Goal: Transaction & Acquisition: Purchase product/service

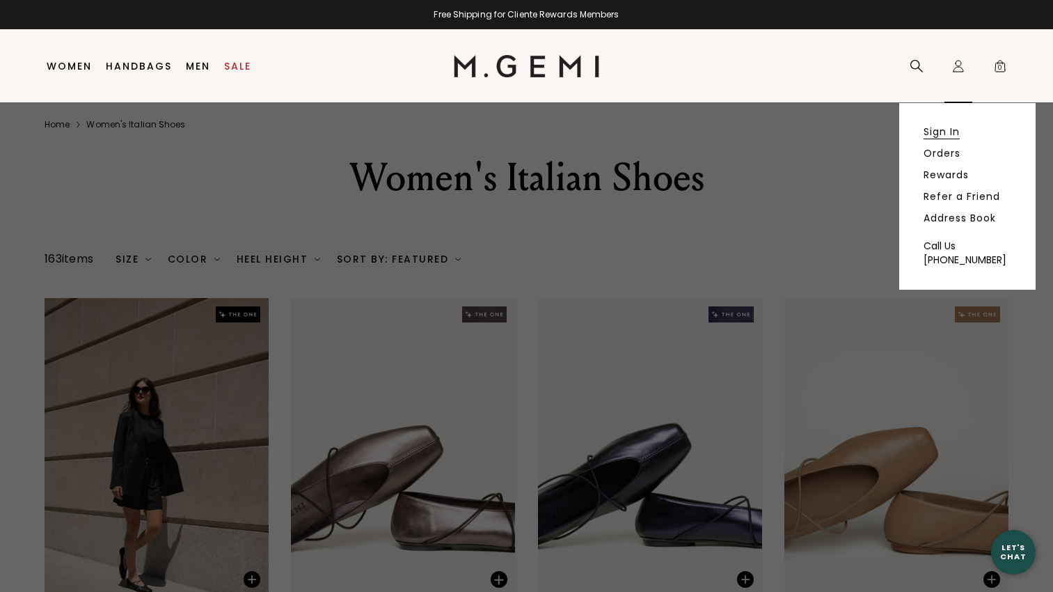
click at [939, 135] on link "Sign In" at bounding box center [941, 131] width 36 height 13
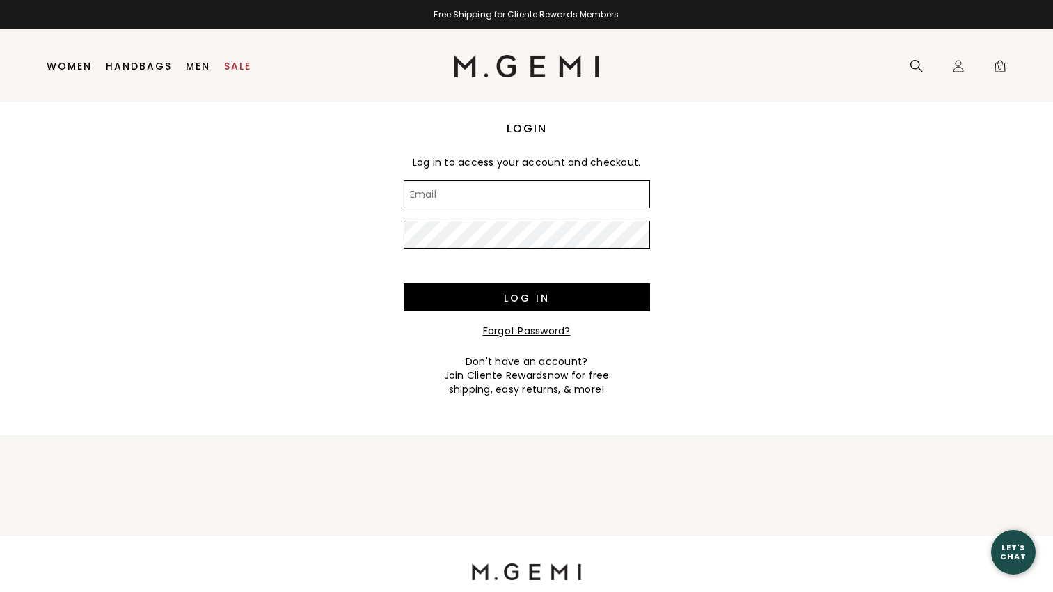
click at [503, 197] on input "Email" at bounding box center [527, 194] width 246 height 28
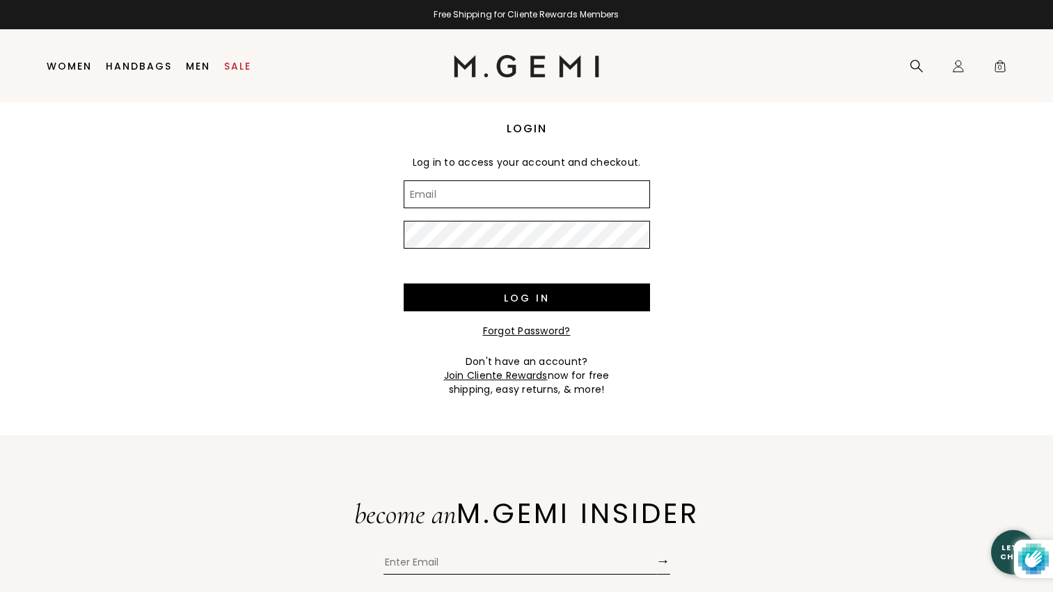
type input "[EMAIL_ADDRESS][DOMAIN_NAME]"
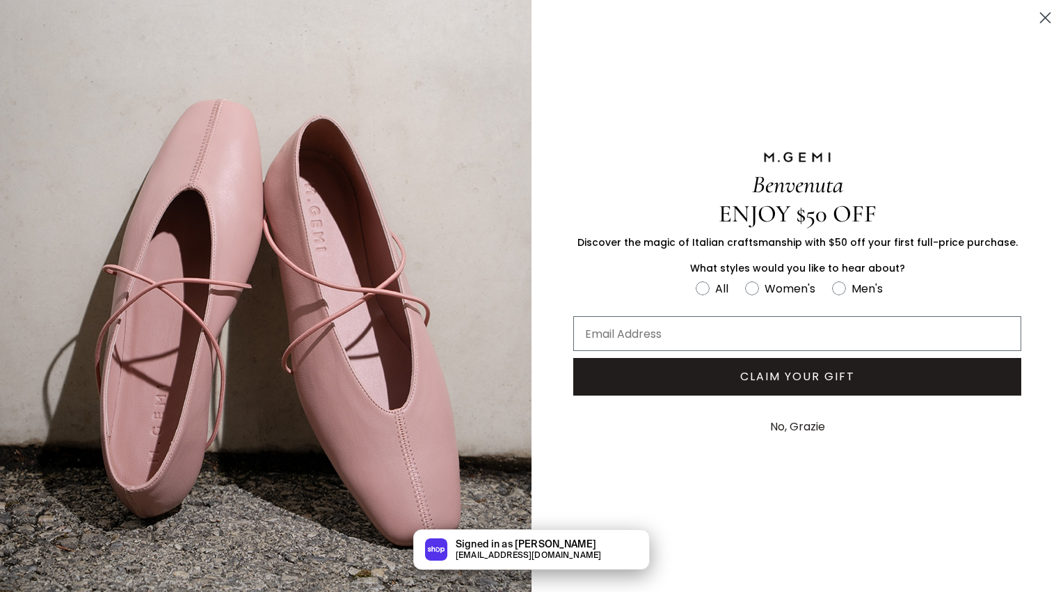
click at [1034, 17] on circle "Close dialog" at bounding box center [1045, 17] width 23 height 23
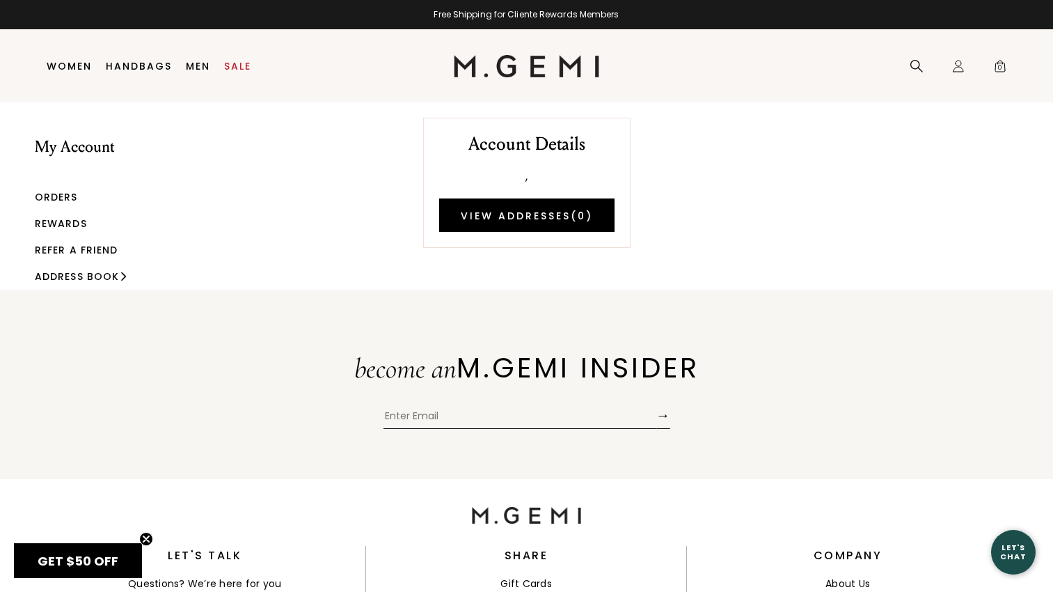
click at [54, 196] on link "Orders" at bounding box center [56, 197] width 43 height 14
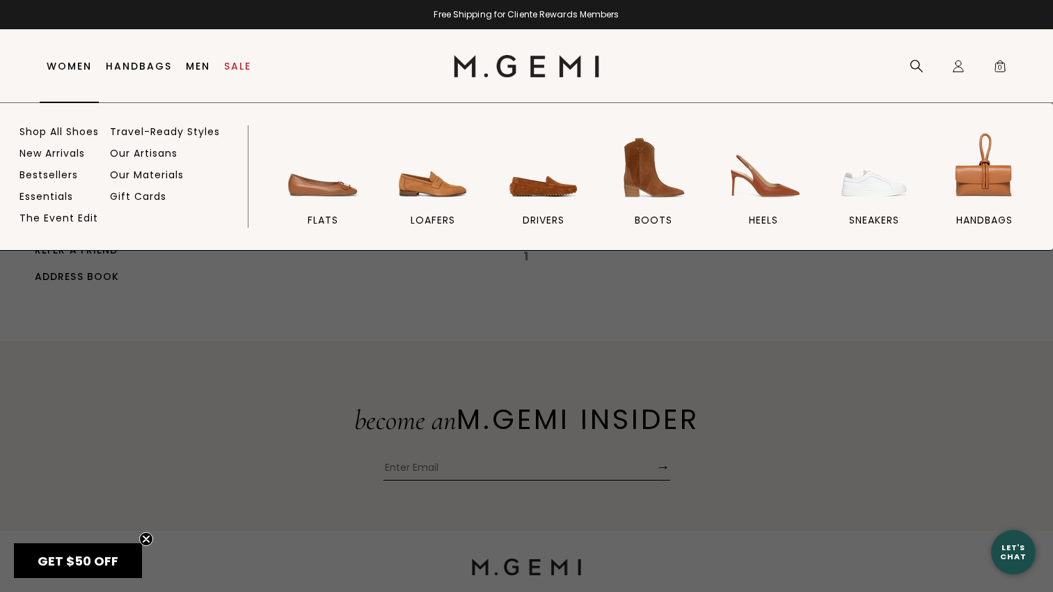
click at [66, 70] on link "Women" at bounding box center [69, 66] width 45 height 11
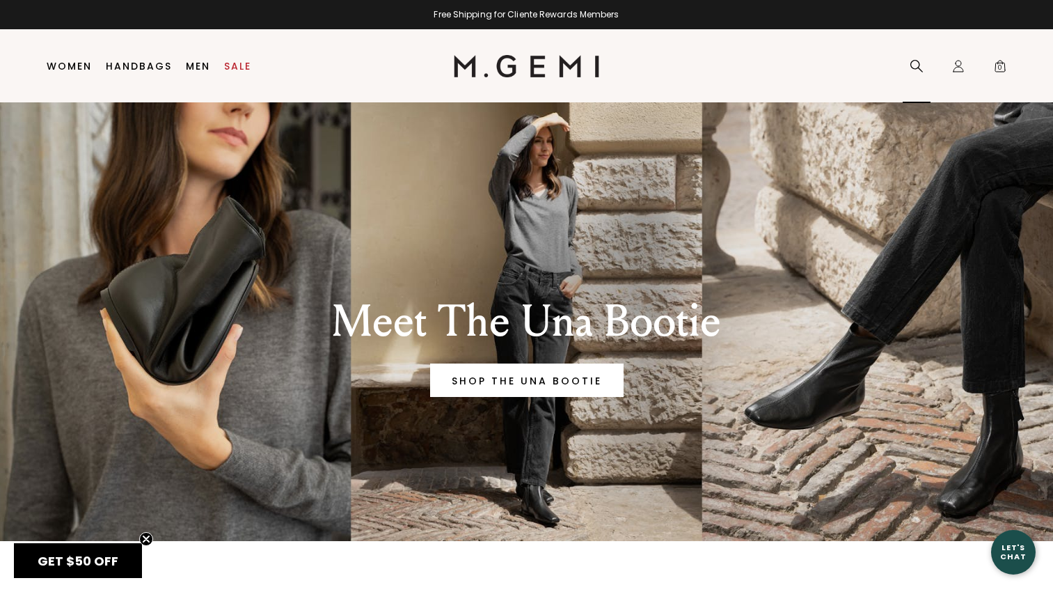
click at [913, 66] on icon at bounding box center [917, 66] width 14 height 14
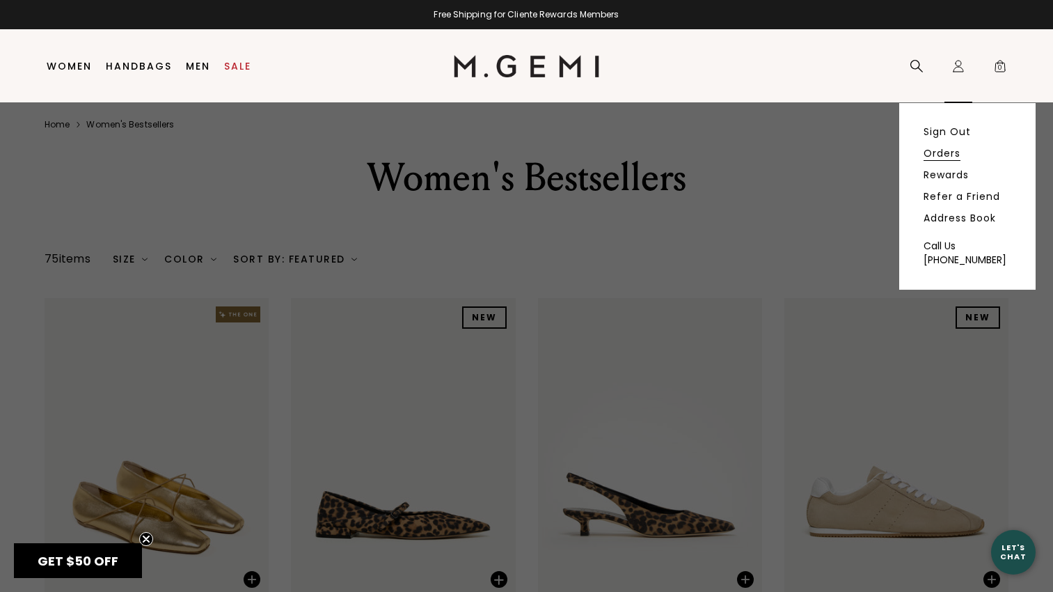
click at [942, 152] on link "Orders" at bounding box center [941, 153] width 37 height 13
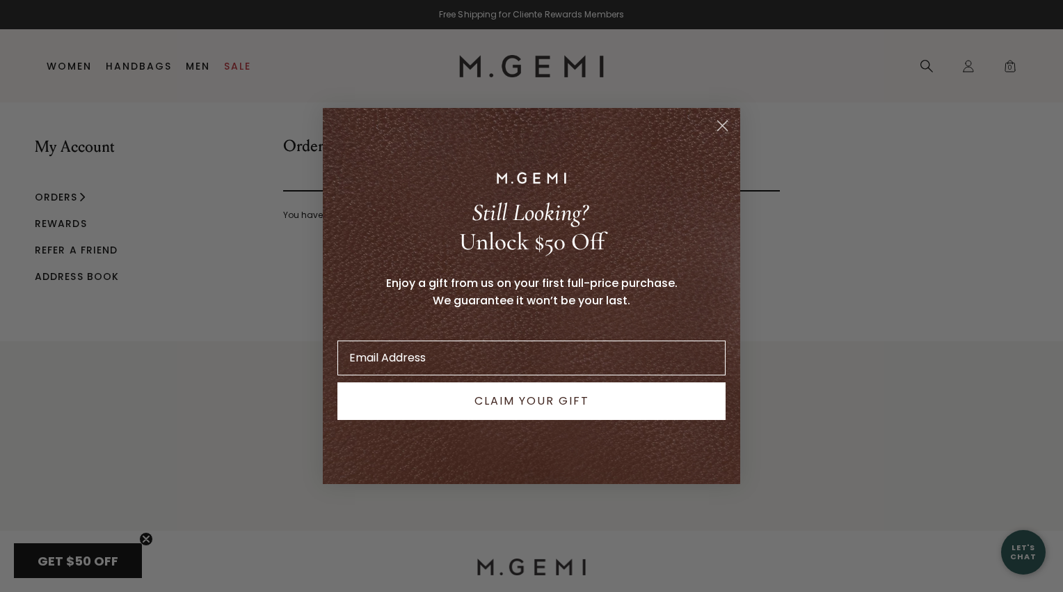
click at [715, 127] on circle "Close dialog" at bounding box center [722, 125] width 23 height 23
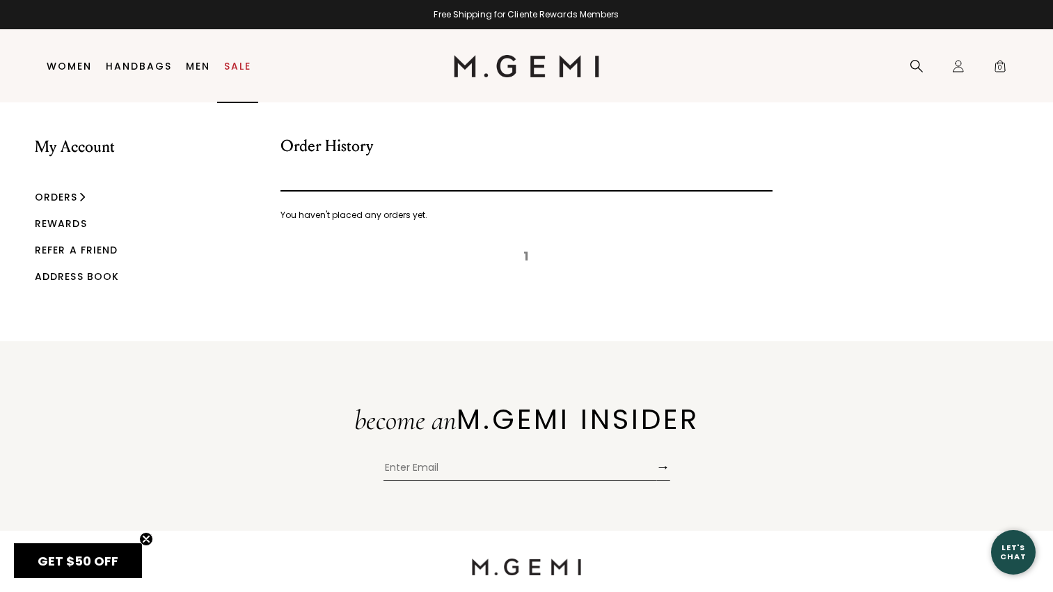
click at [232, 68] on link "Sale" at bounding box center [237, 66] width 27 height 11
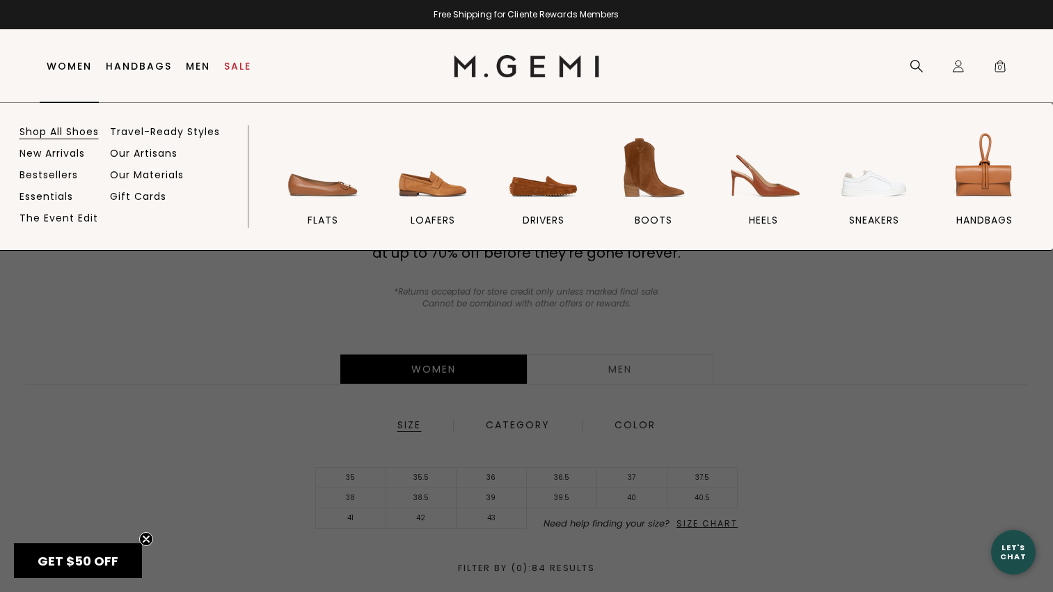
click at [68, 135] on link "Shop All Shoes" at bounding box center [58, 131] width 79 height 13
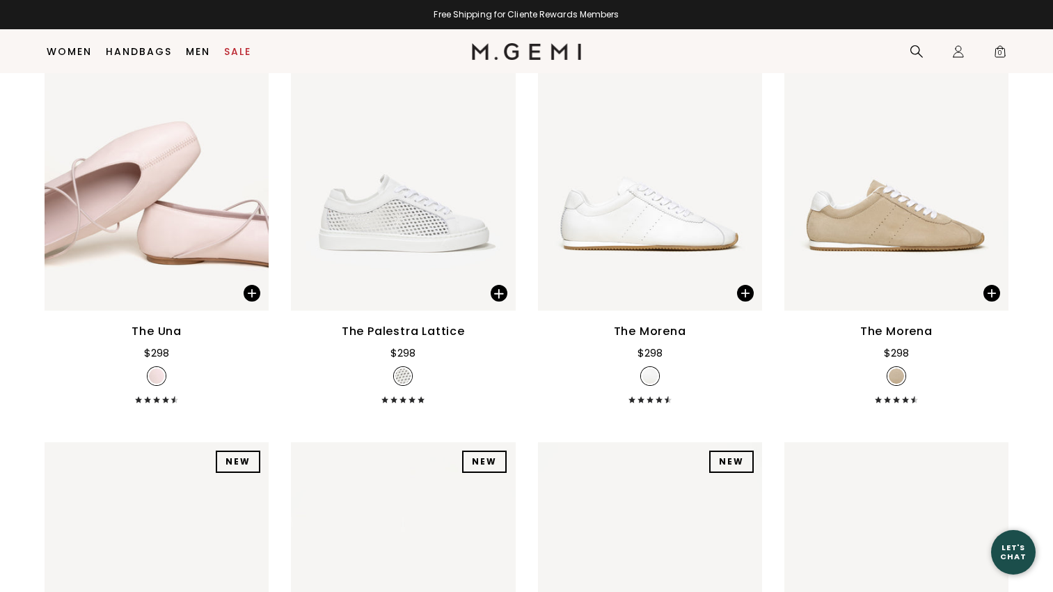
scroll to position [1592, 0]
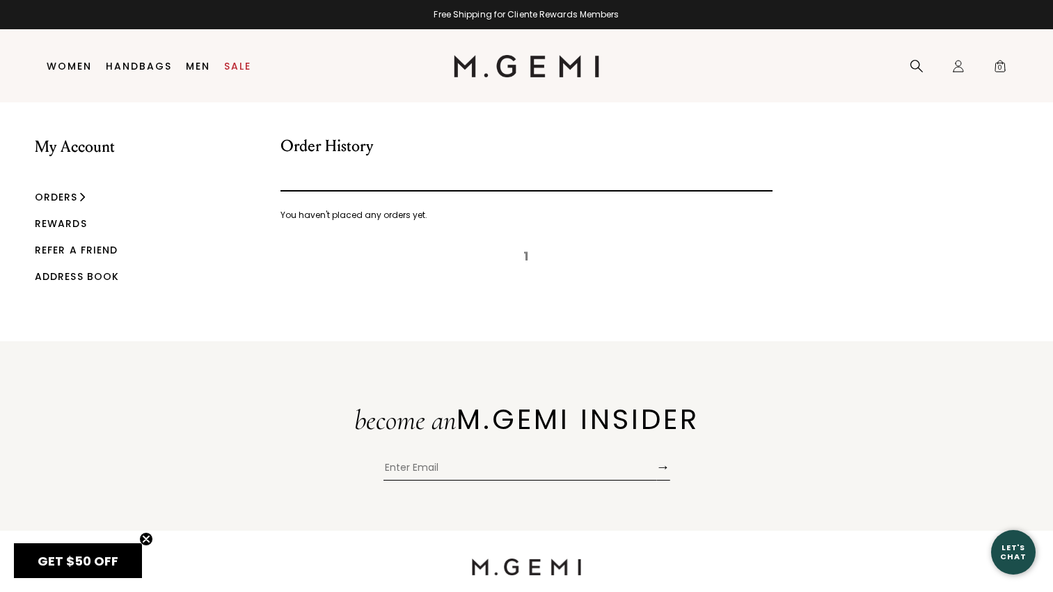
click at [54, 198] on link "Orders" at bounding box center [56, 197] width 43 height 14
click at [58, 196] on link "Orders" at bounding box center [56, 197] width 43 height 14
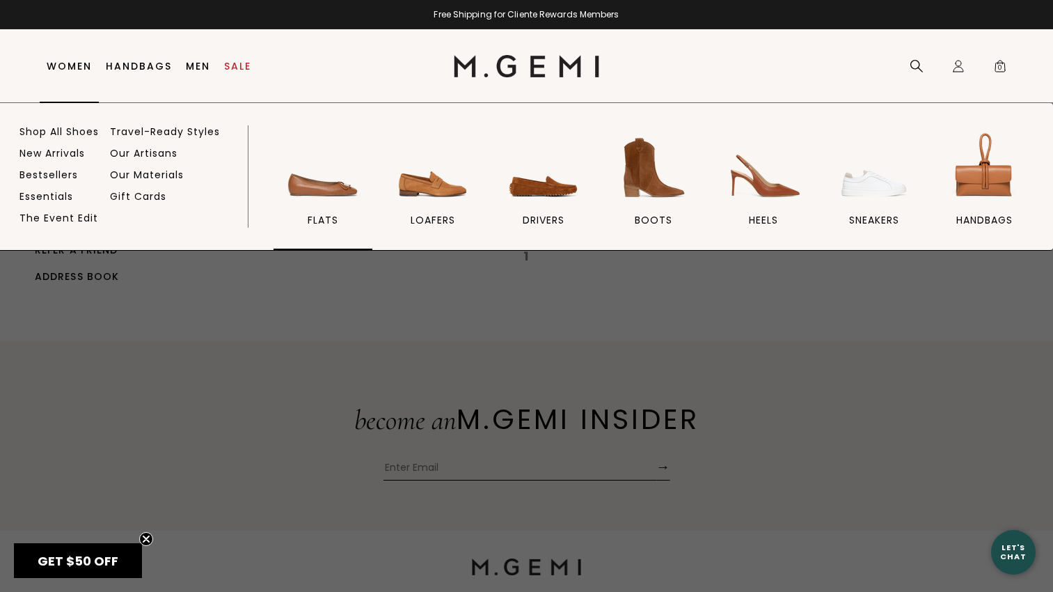
click at [318, 187] on img at bounding box center [323, 168] width 78 height 78
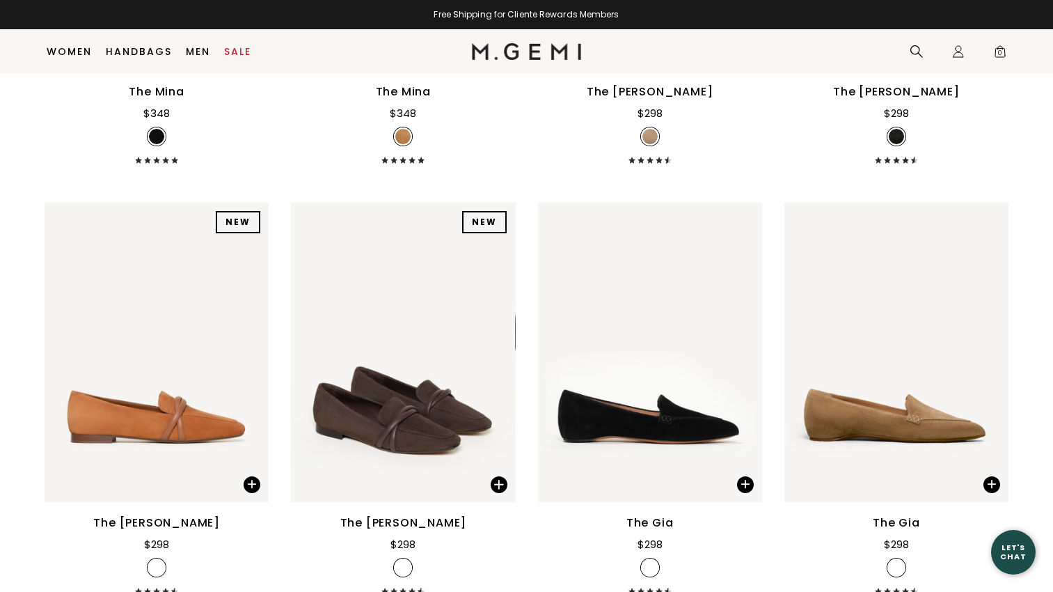
scroll to position [648, 0]
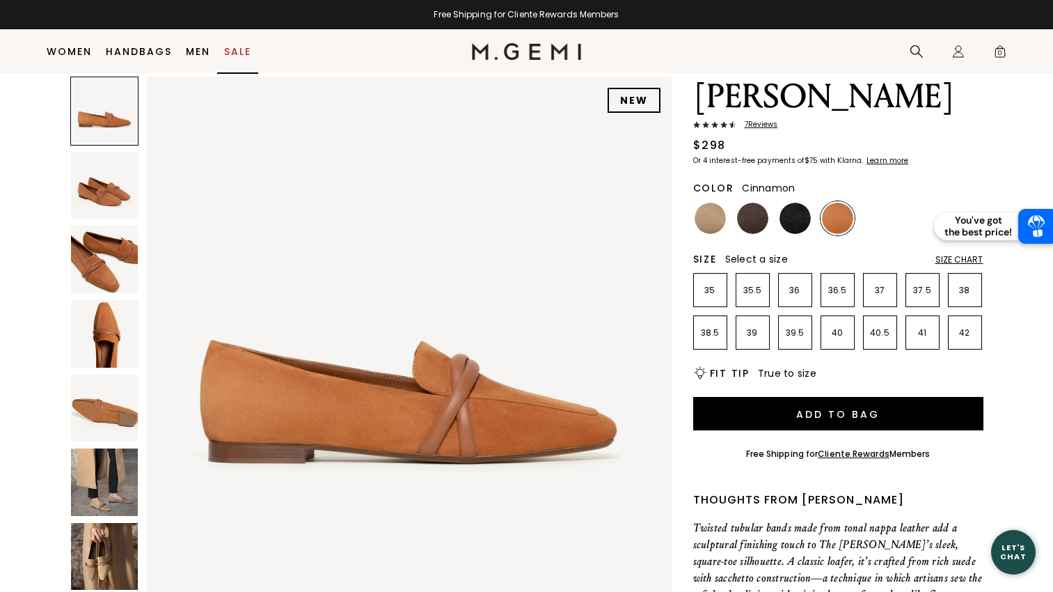
click at [231, 51] on link "Sale" at bounding box center [237, 51] width 27 height 11
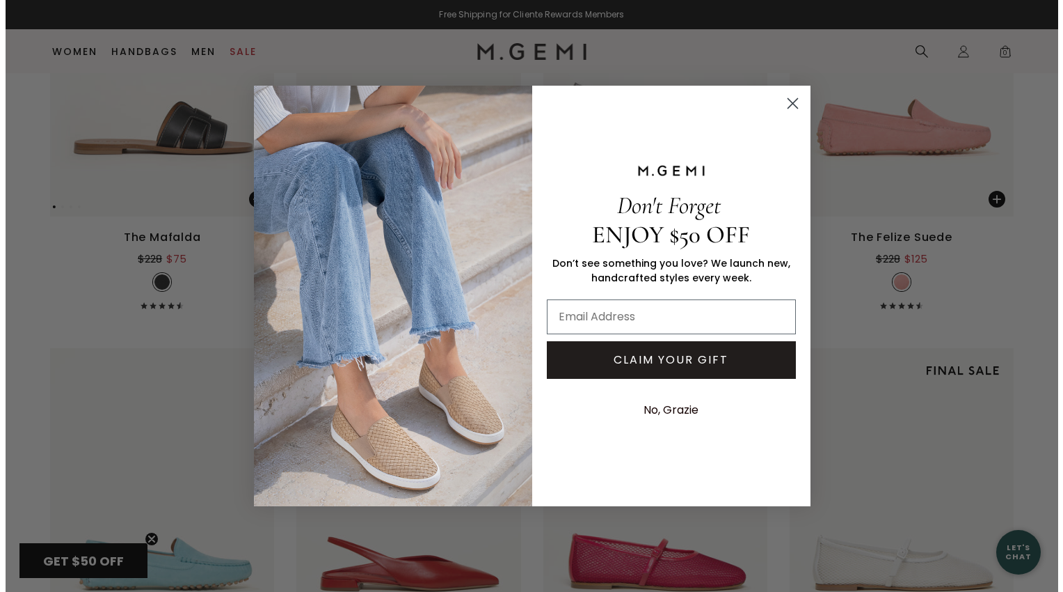
scroll to position [5771, 0]
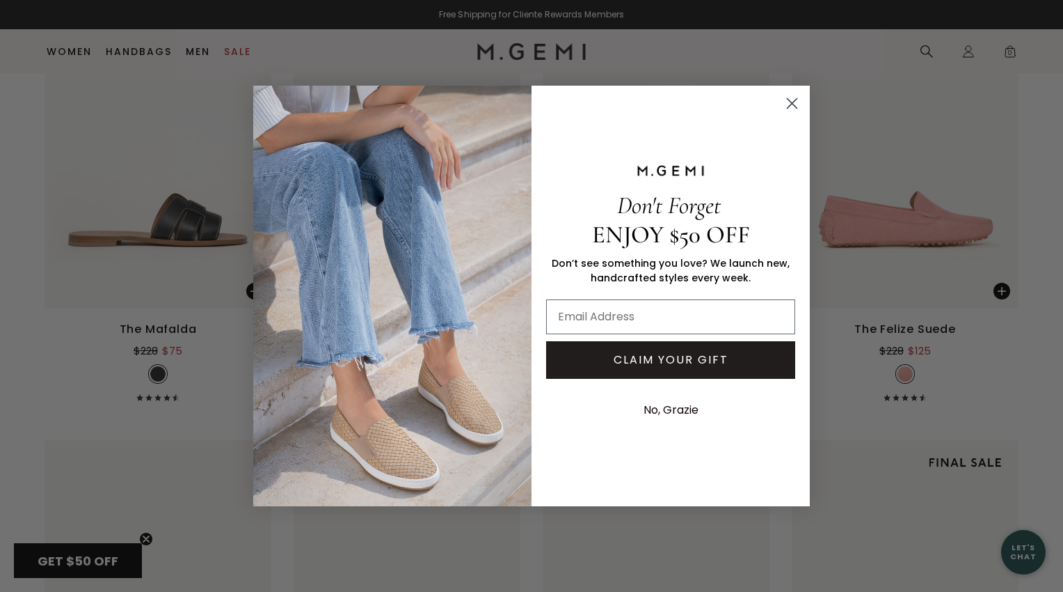
click at [793, 106] on circle "Close dialog" at bounding box center [792, 103] width 23 height 23
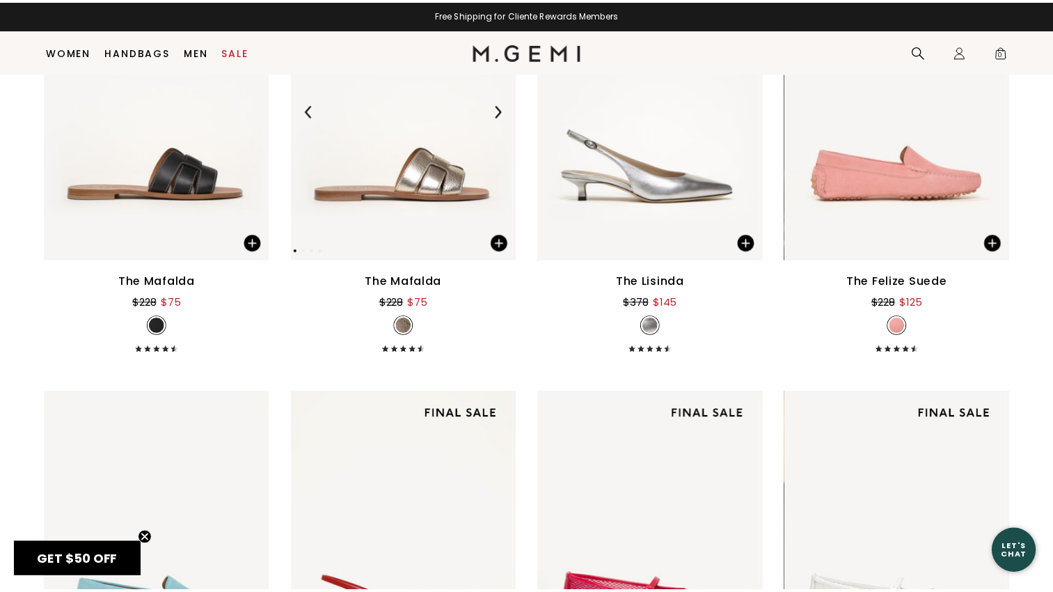
scroll to position [5727, 0]
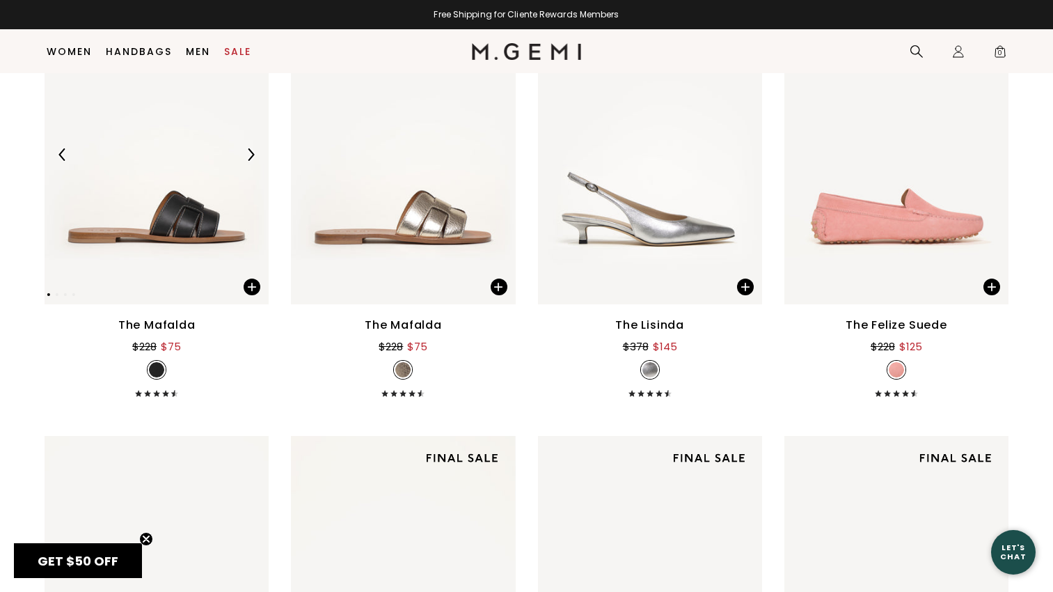
click at [228, 225] on img at bounding box center [157, 155] width 224 height 299
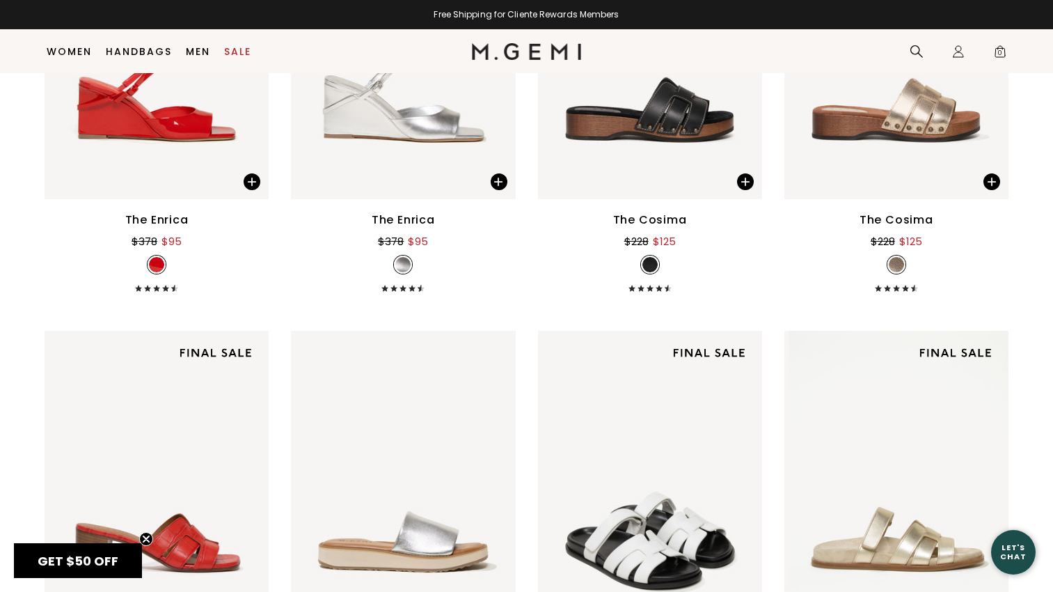
scroll to position [7128, 0]
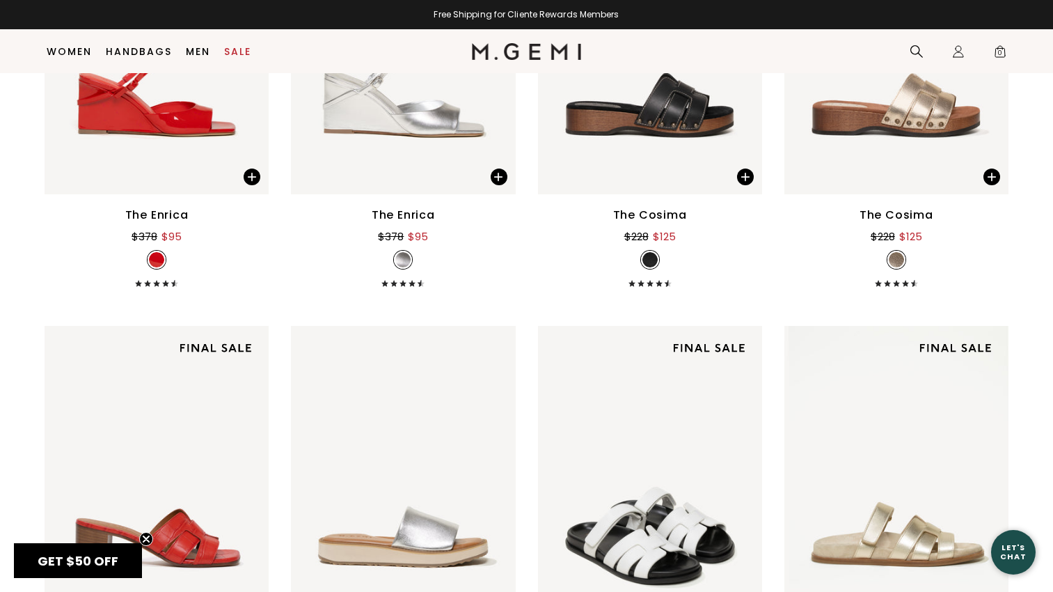
click at [644, 213] on div "The Cosima" at bounding box center [650, 215] width 74 height 17
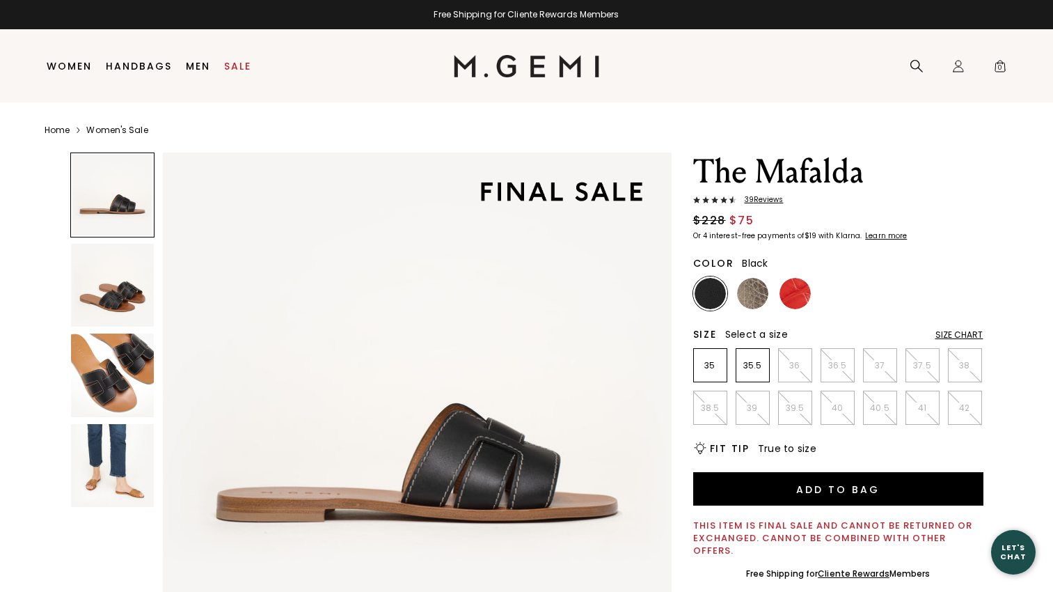
click at [122, 375] on img at bounding box center [113, 375] width 84 height 84
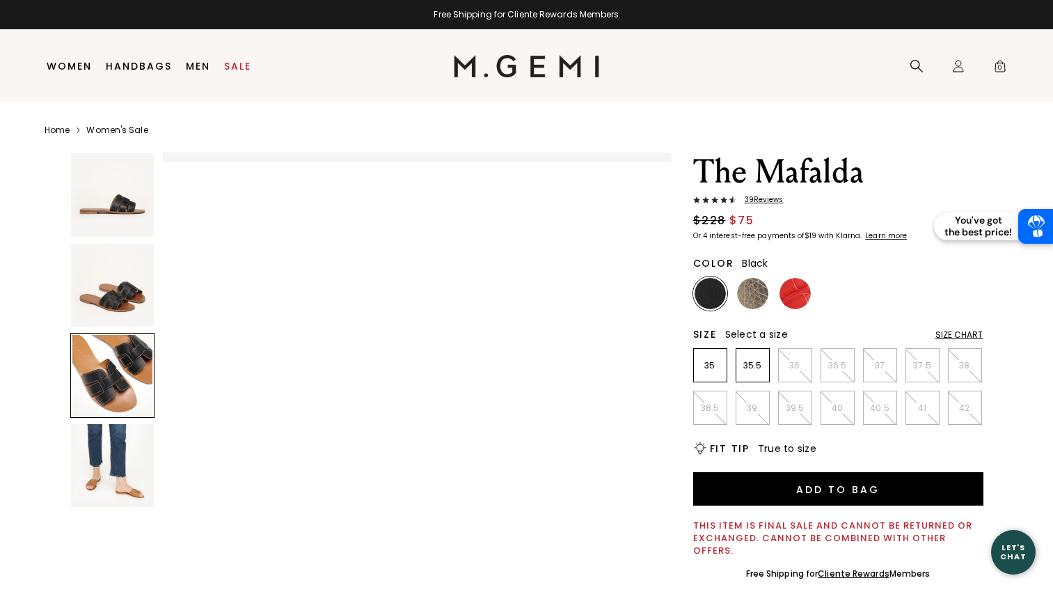
scroll to position [1024, 0]
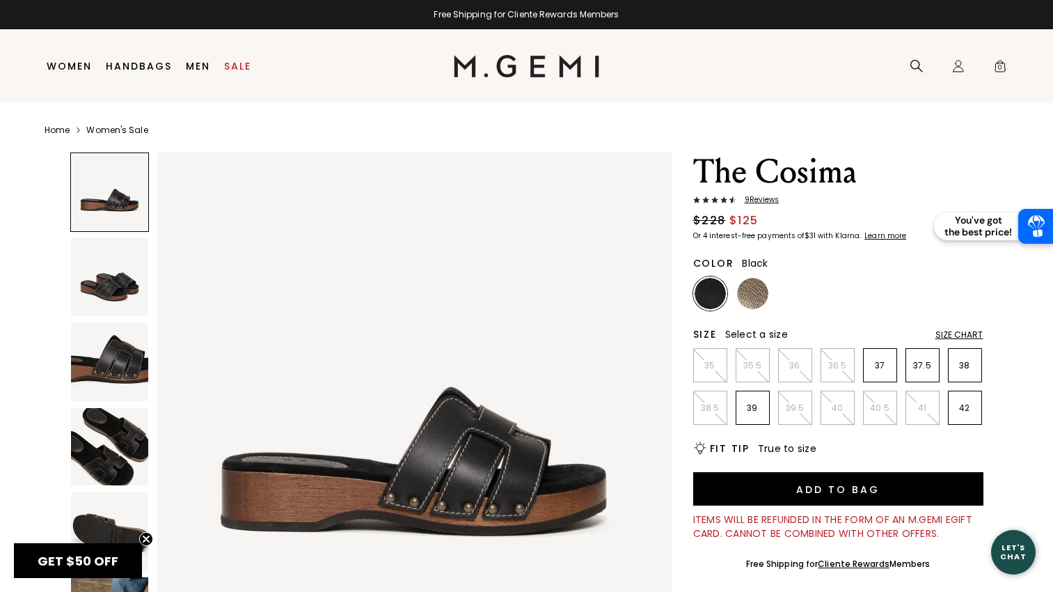
click at [705, 295] on img at bounding box center [710, 293] width 31 height 31
click at [749, 296] on img at bounding box center [752, 293] width 31 height 31
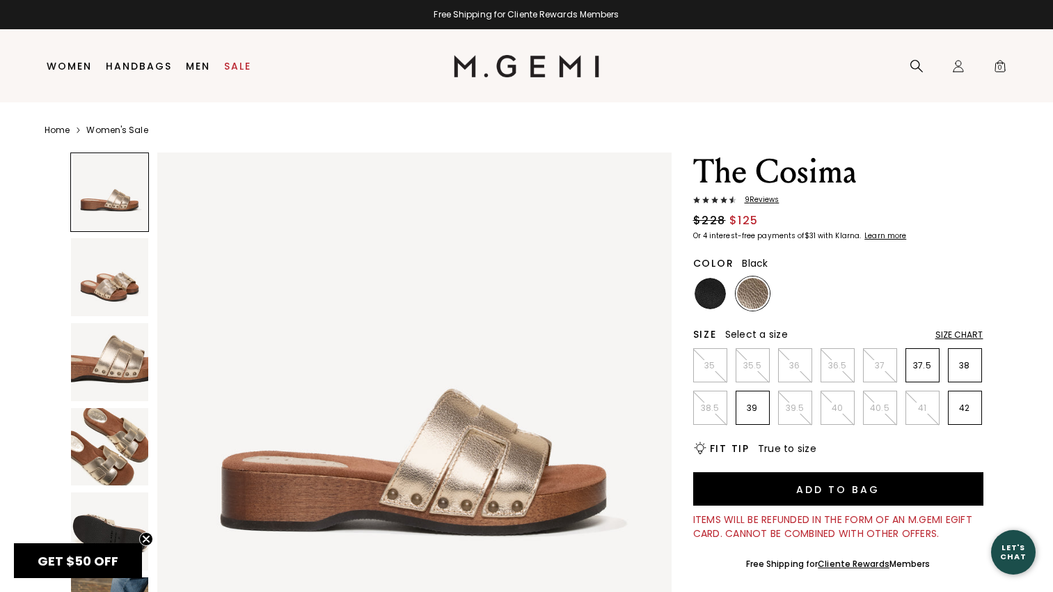
click at [710, 291] on img at bounding box center [710, 293] width 31 height 31
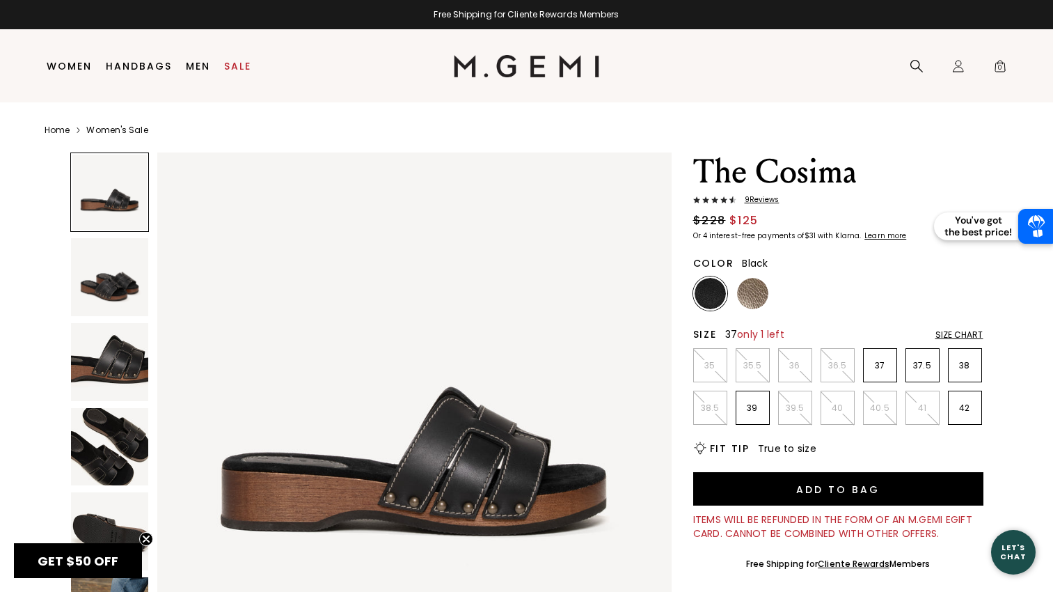
click at [879, 365] on p "37" at bounding box center [880, 365] width 33 height 11
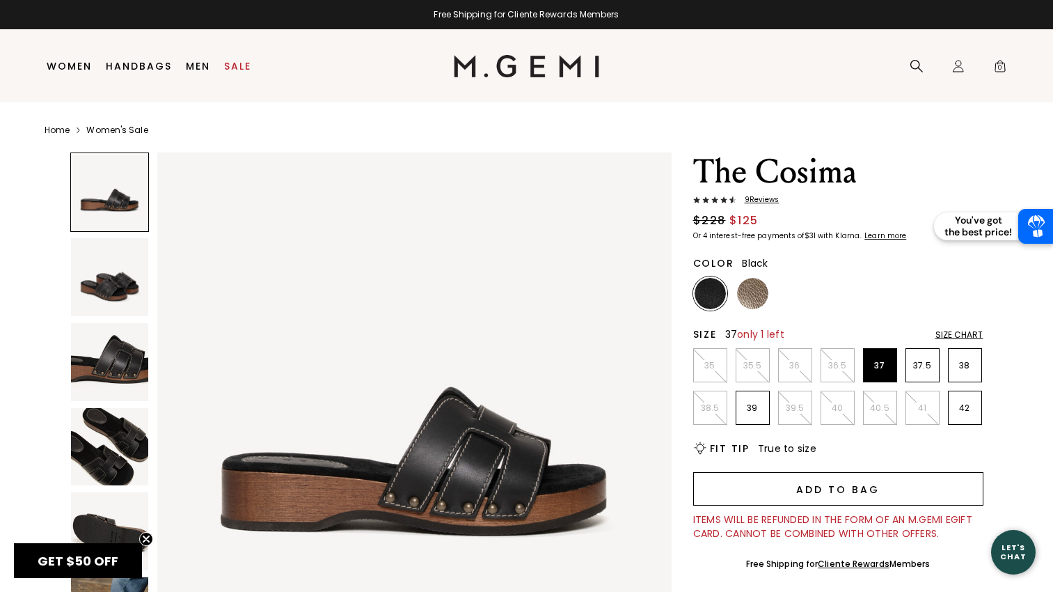
click at [811, 489] on button "Add to Bag" at bounding box center [838, 488] width 290 height 33
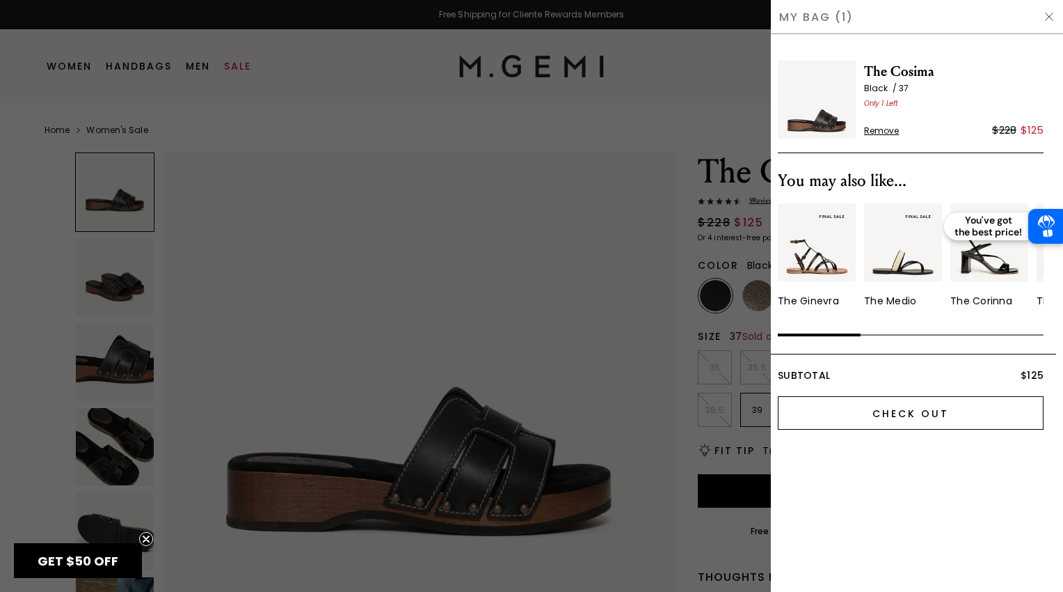
click at [863, 413] on input "Check Out" at bounding box center [911, 412] width 266 height 33
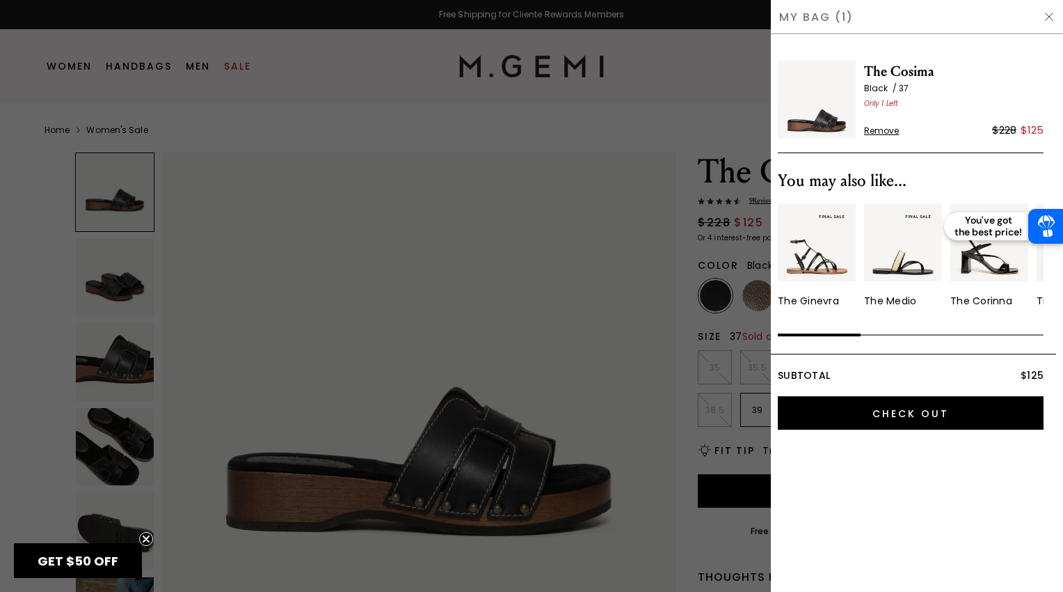
click at [475, 200] on div at bounding box center [531, 296] width 1063 height 592
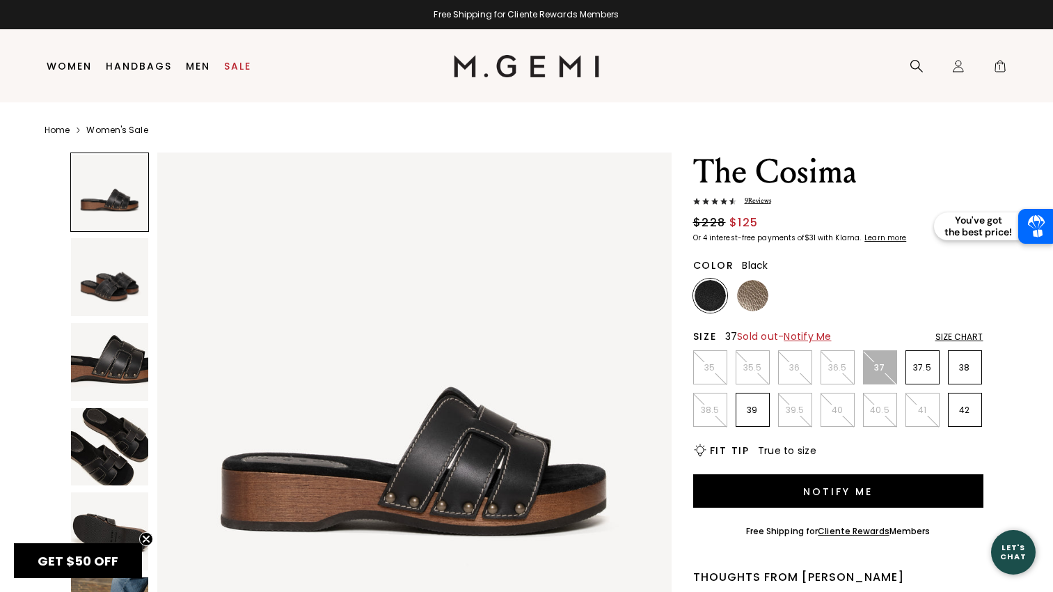
click at [765, 198] on span "9 Review s" at bounding box center [753, 201] width 35 height 10
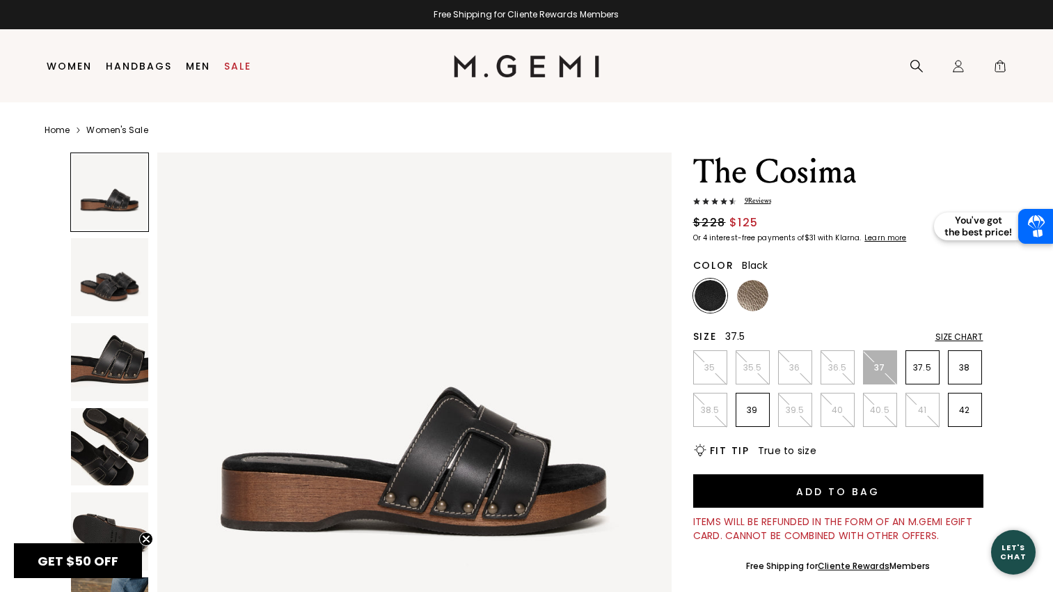
click at [919, 363] on p "37.5" at bounding box center [922, 367] width 33 height 11
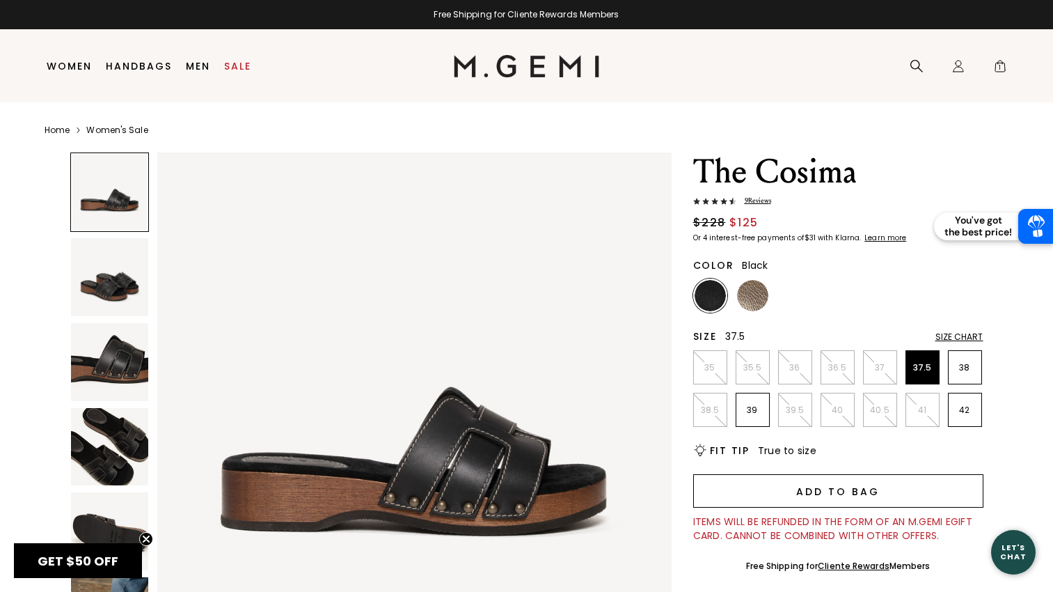
click at [823, 490] on button "Add to Bag" at bounding box center [838, 490] width 290 height 33
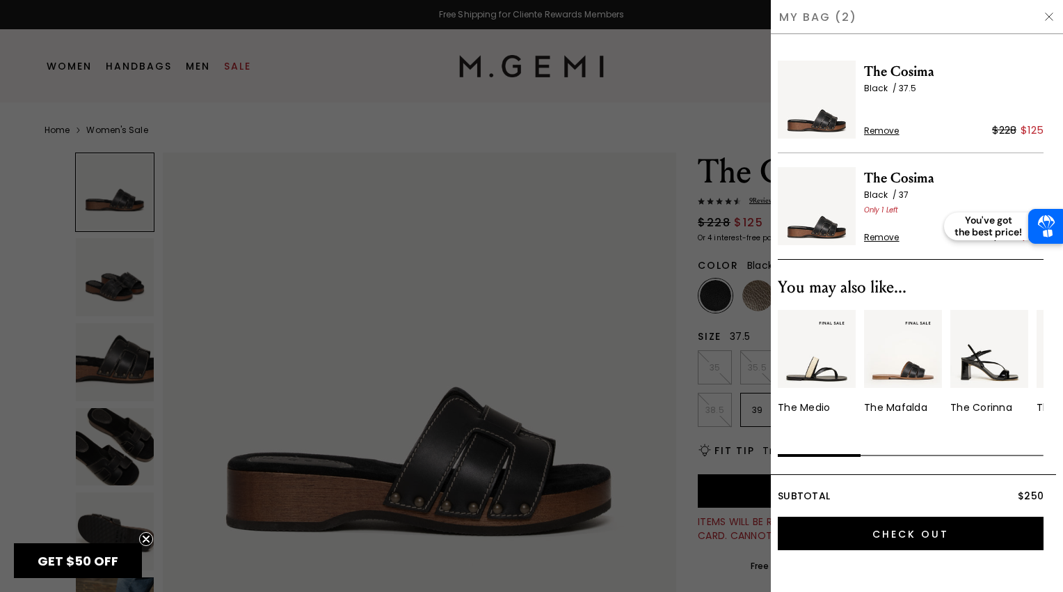
click at [870, 233] on span "Remove" at bounding box center [881, 237] width 35 height 11
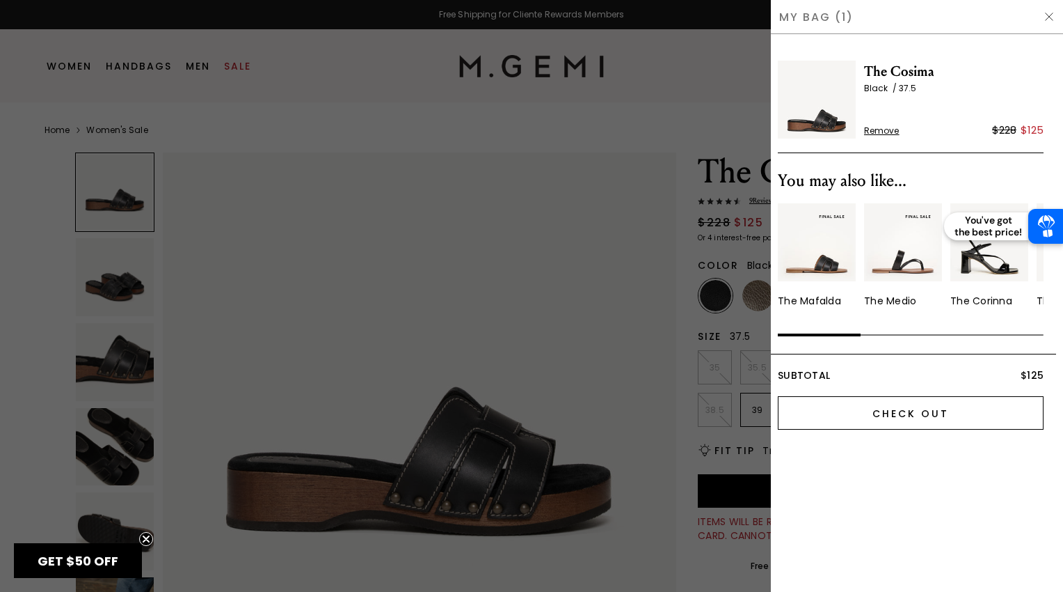
click at [841, 416] on input "Check Out" at bounding box center [911, 412] width 266 height 33
